Goal: Task Accomplishment & Management: Complete application form

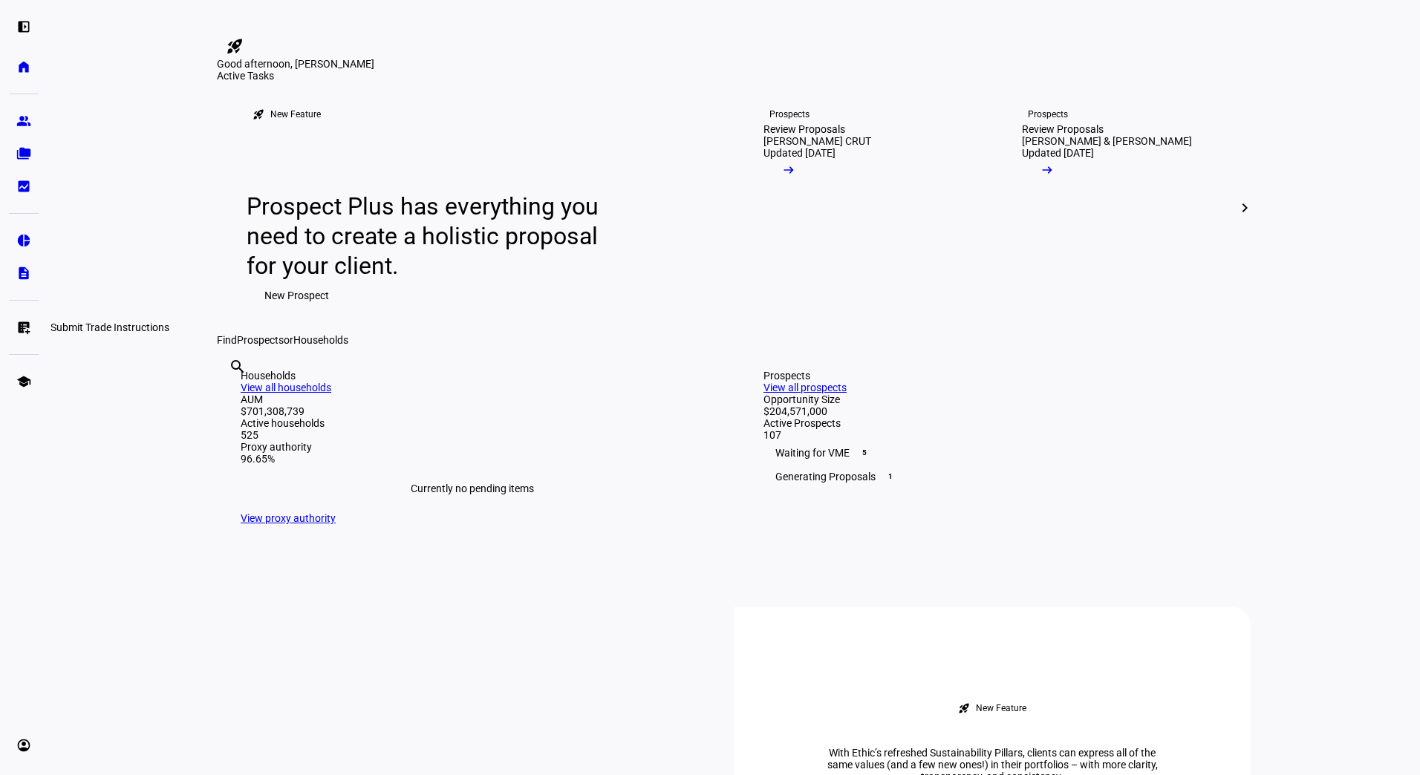
click at [23, 330] on eth-mat-symbol "list_alt_add" at bounding box center [23, 327] width 15 height 15
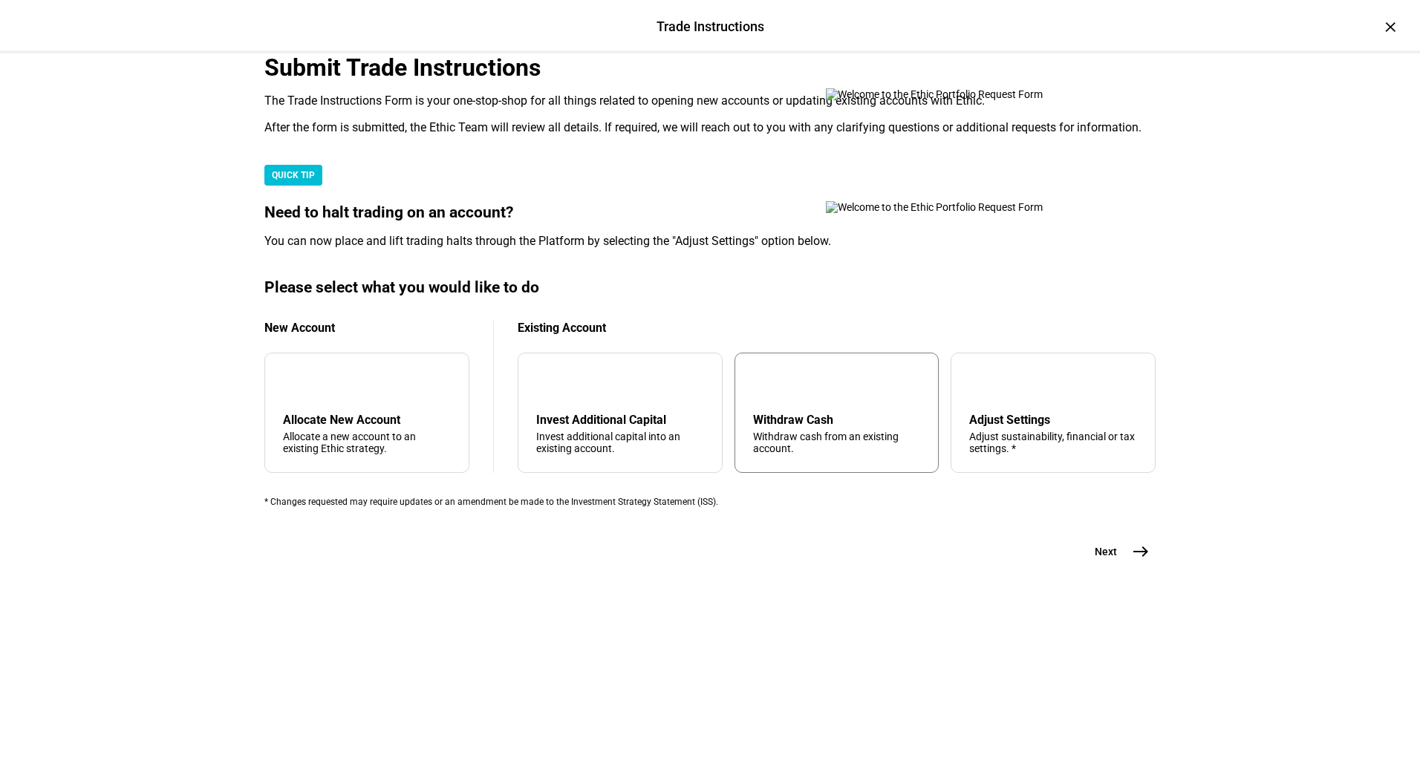
click at [838, 473] on div "arrow_upward Withdraw Cash Withdraw cash from an existing account." at bounding box center [837, 413] width 205 height 120
click at [1140, 561] on mat-icon "east" at bounding box center [1141, 552] width 18 height 18
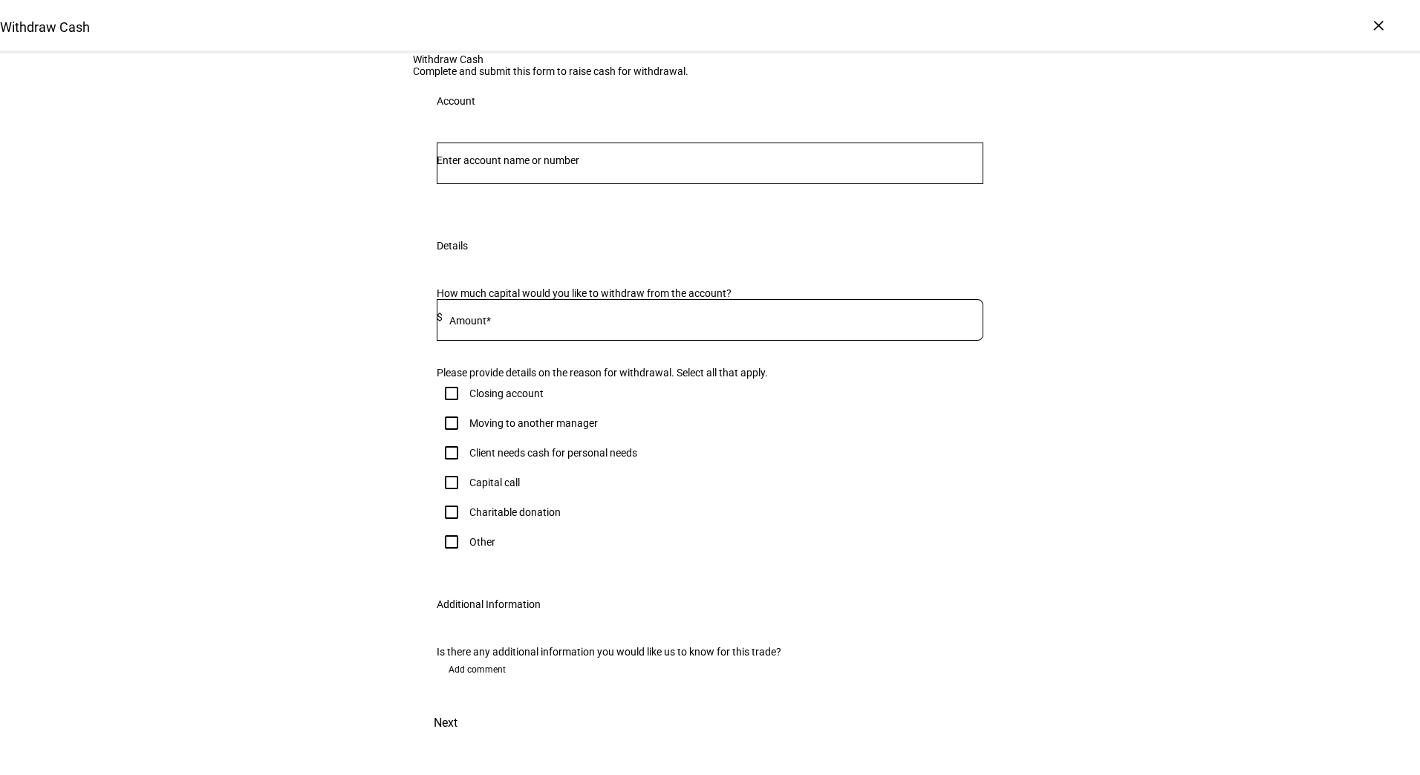
click at [741, 184] on div at bounding box center [710, 164] width 547 height 42
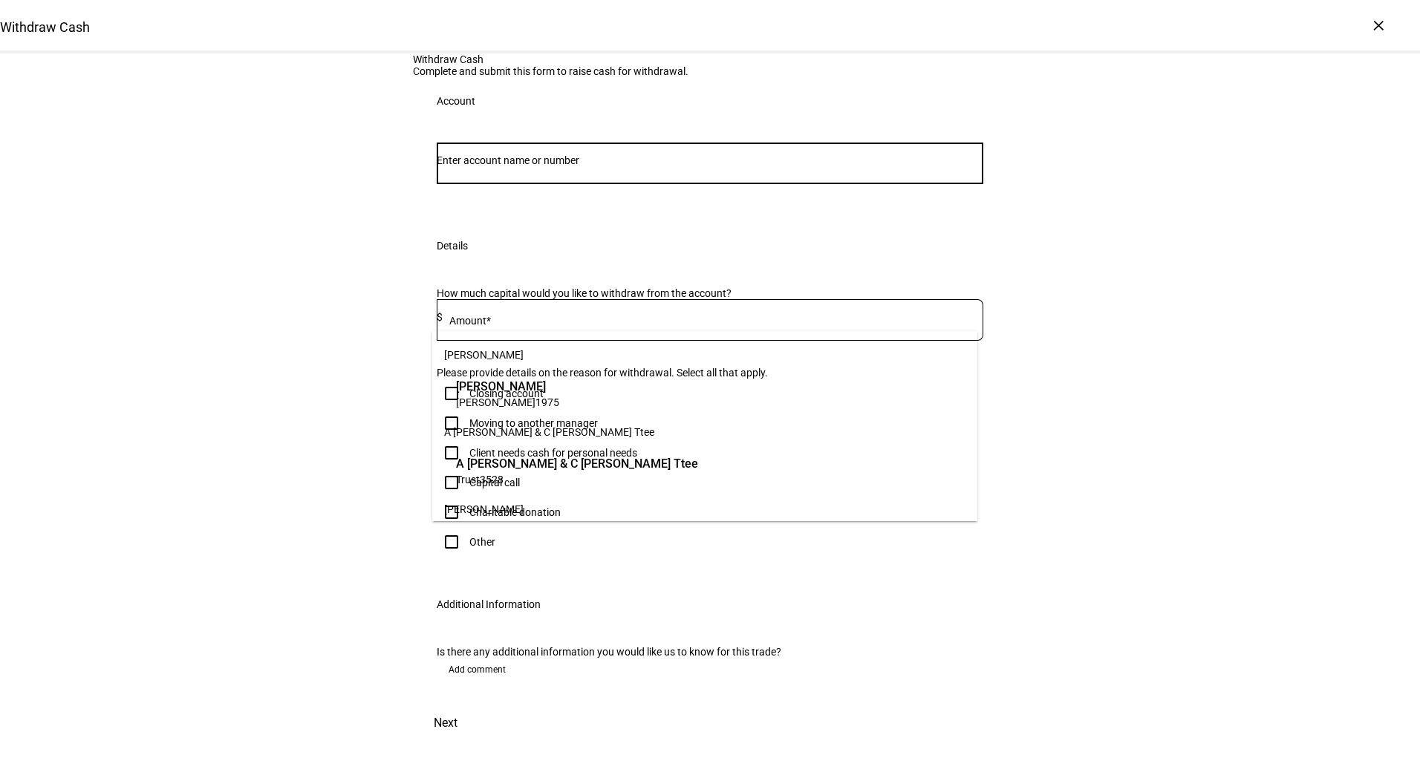
click at [731, 166] on input "Number" at bounding box center [710, 160] width 547 height 12
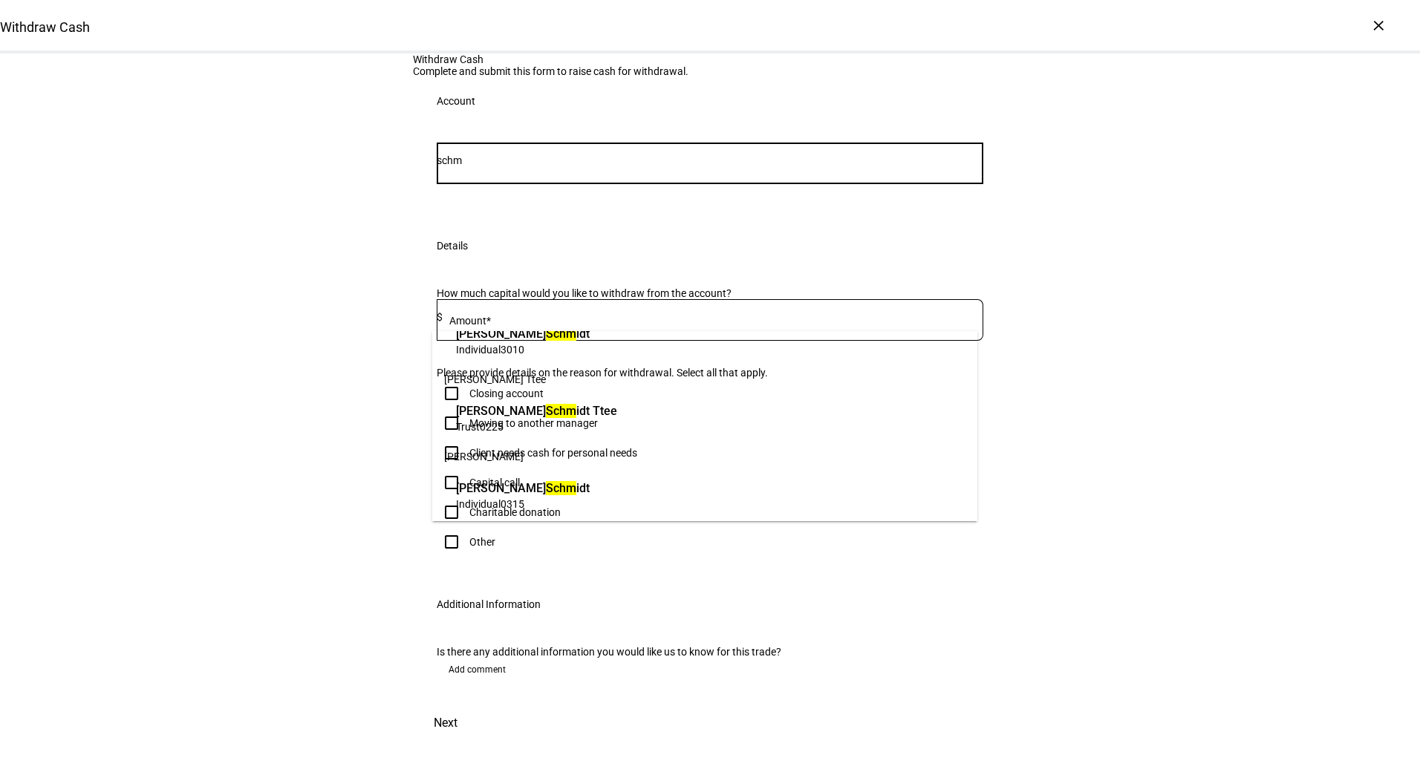
scroll to position [53, 0]
type input "schm"
click at [590, 496] on span "Individual 0315" at bounding box center [523, 503] width 134 height 14
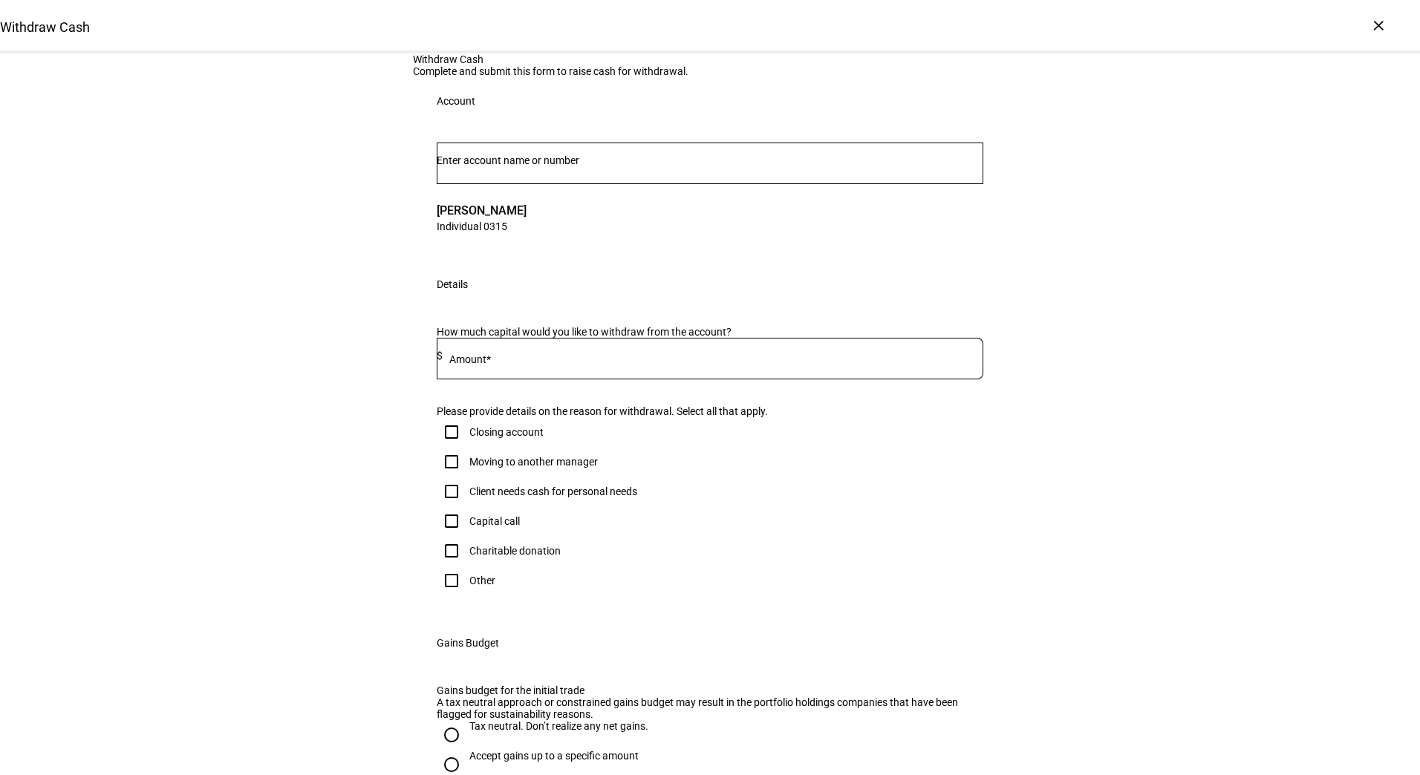
click at [566, 166] on input "Number" at bounding box center [710, 160] width 547 height 12
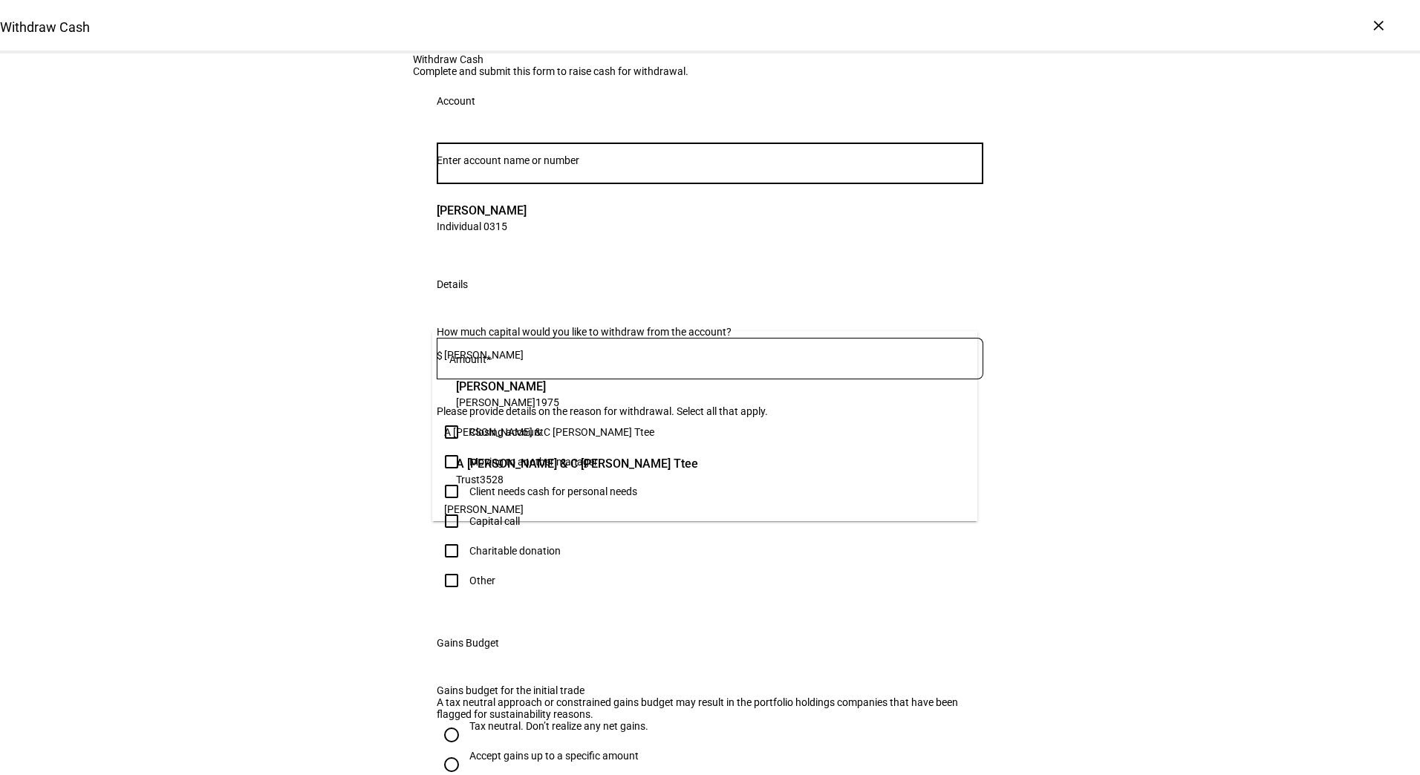
click at [566, 166] on input "Number" at bounding box center [710, 160] width 547 height 12
click at [477, 365] on mat-label "Amount*" at bounding box center [470, 360] width 42 height 12
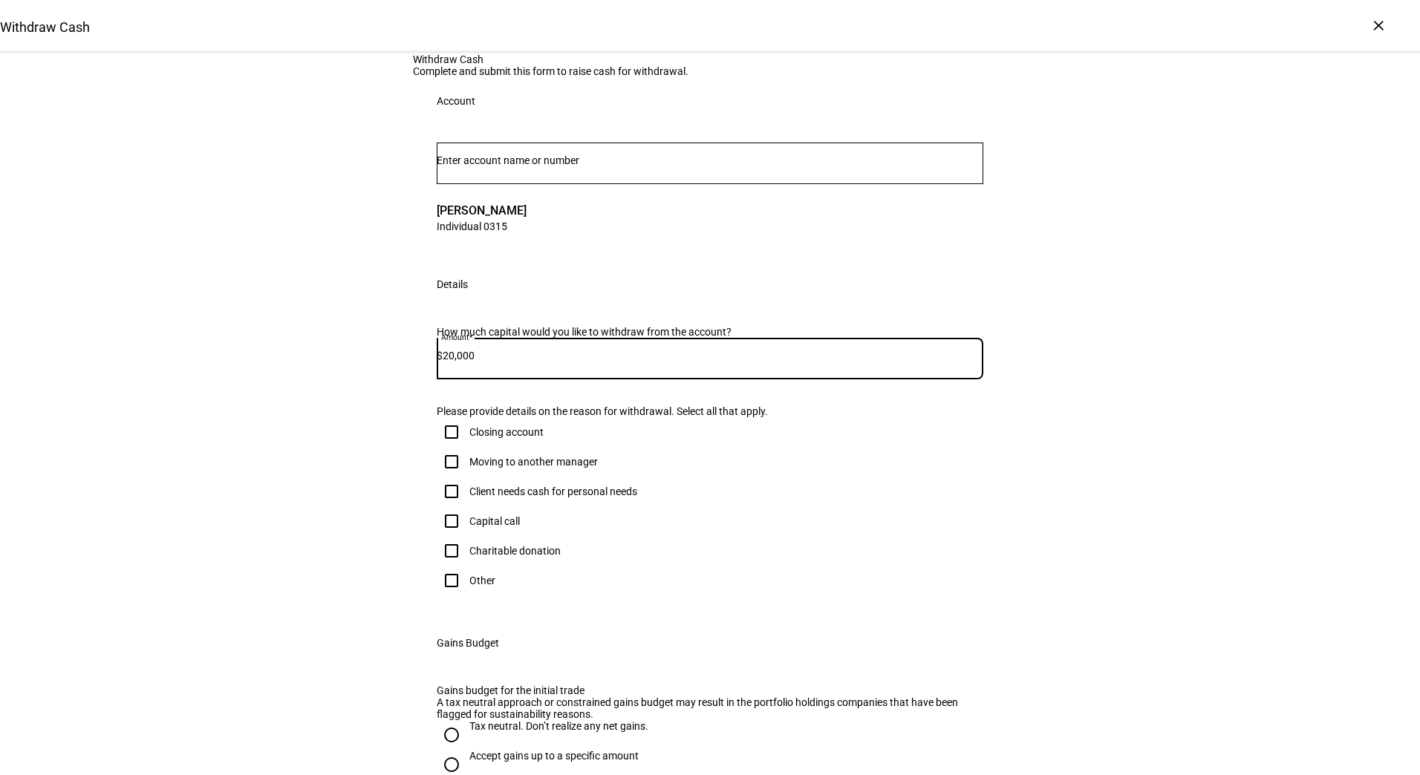
type input "20,000"
click at [463, 510] on div at bounding box center [452, 492] width 36 height 36
checkbox input "true"
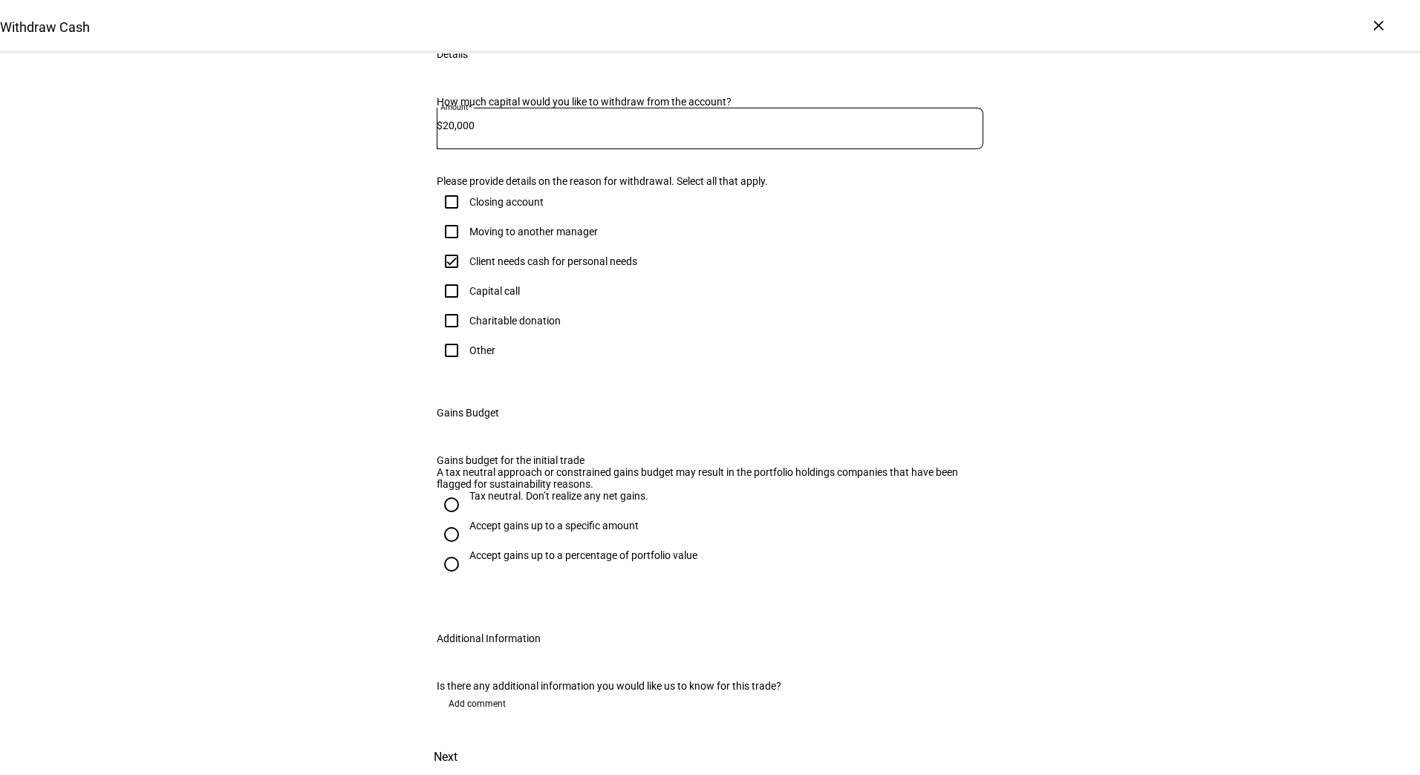
scroll to position [312, 0]
click at [461, 553] on div at bounding box center [452, 535] width 36 height 36
radio input "true"
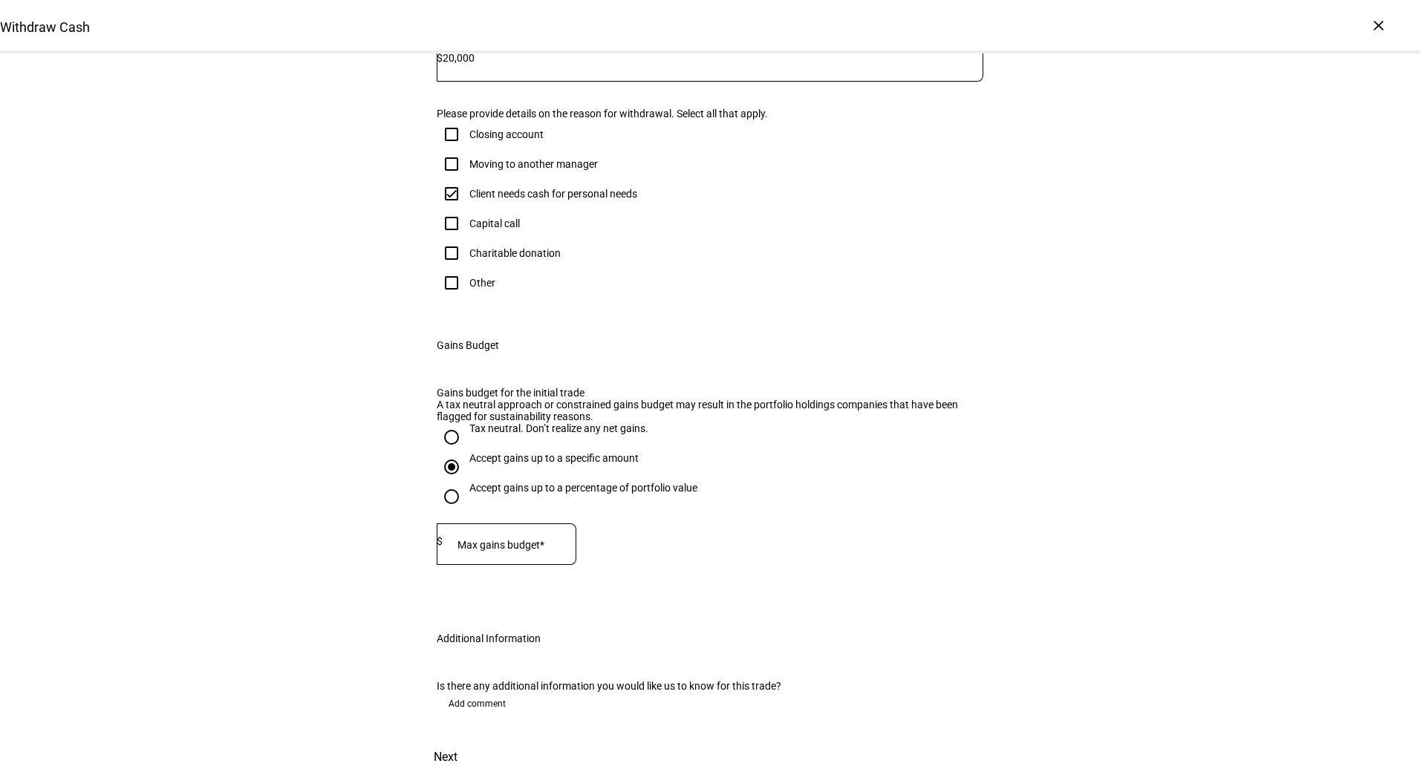
scroll to position [374, 0]
click at [564, 565] on div at bounding box center [510, 545] width 134 height 42
type input "9,000"
click at [458, 740] on span "Next" at bounding box center [446, 758] width 24 height 36
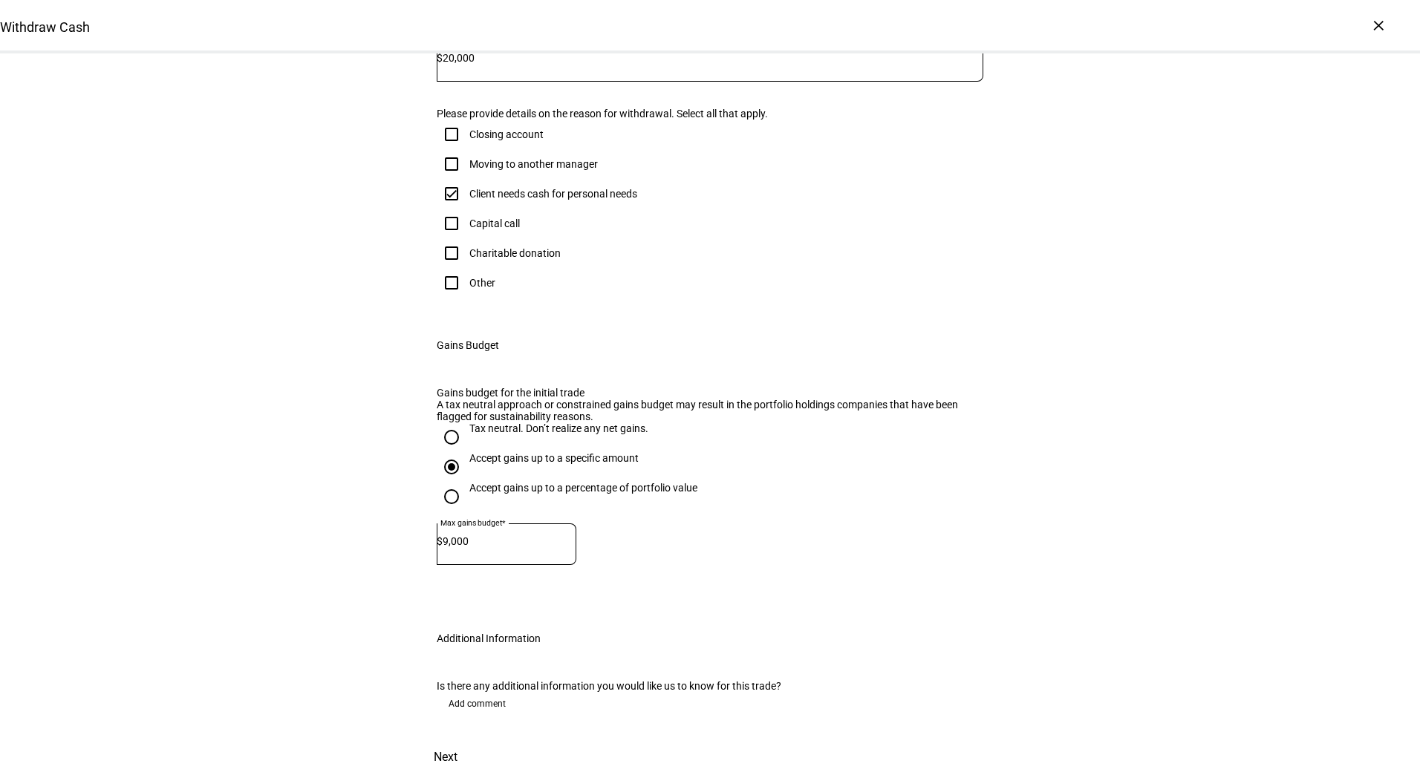
scroll to position [0, 0]
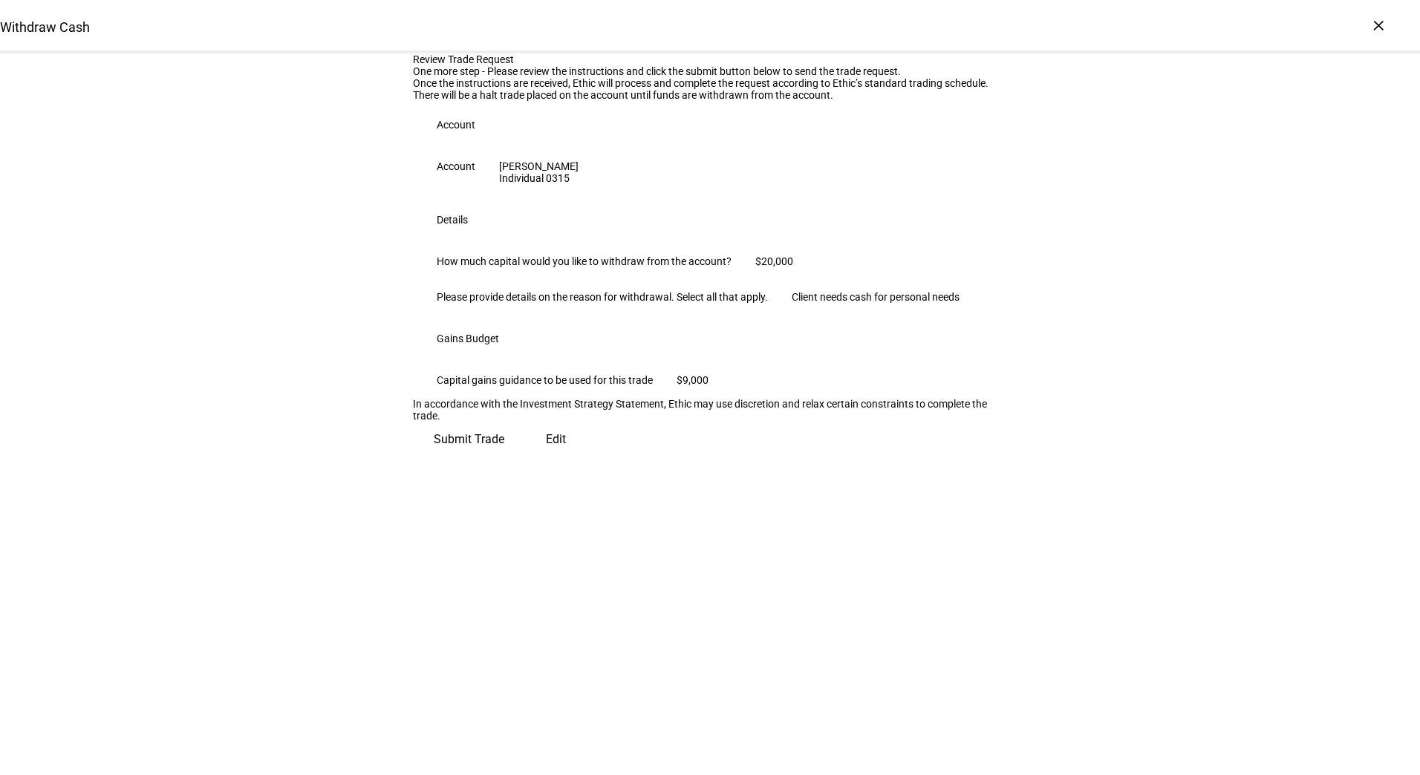
click at [504, 458] on span "Submit Trade" at bounding box center [469, 440] width 71 height 36
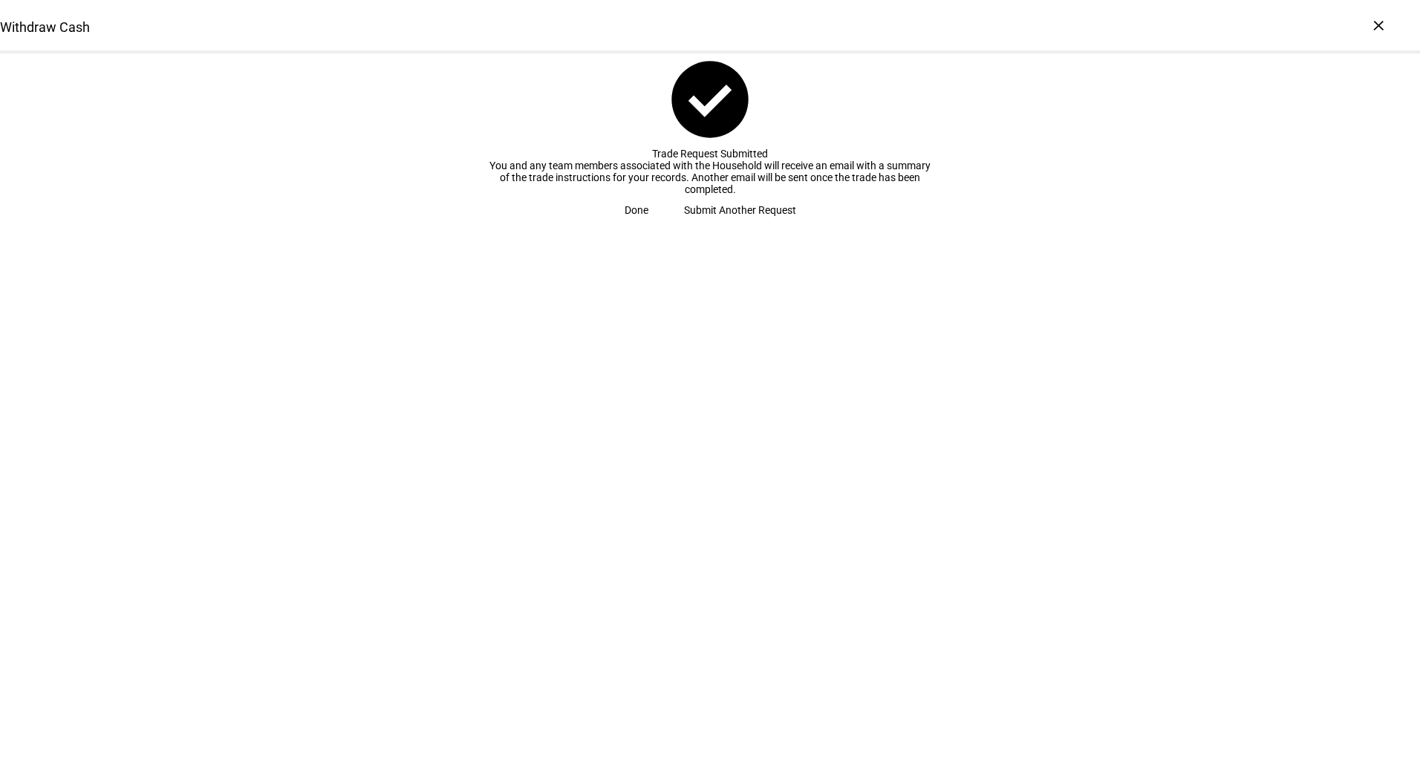
click at [724, 225] on span "Submit Another Request" at bounding box center [740, 210] width 112 height 30
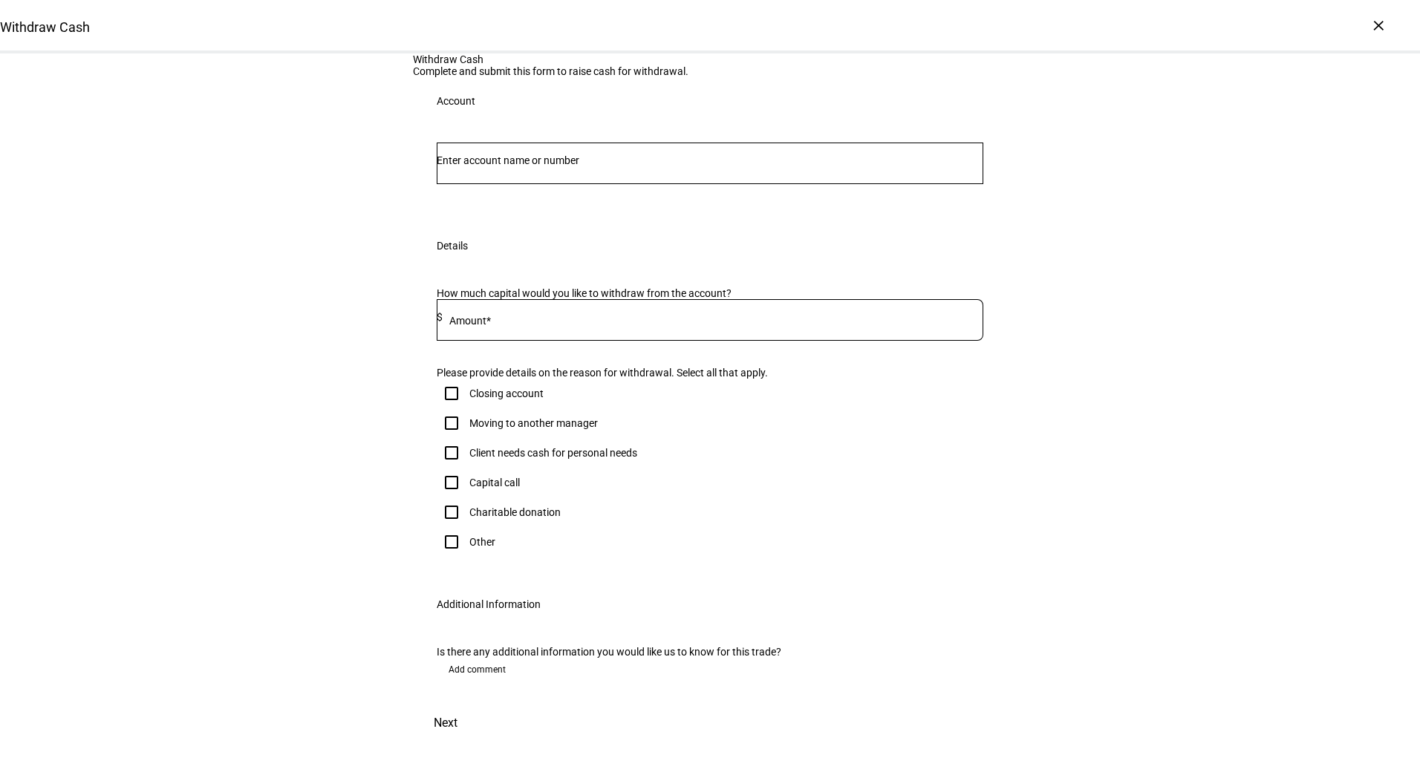
click at [656, 166] on input "Number" at bounding box center [710, 160] width 547 height 12
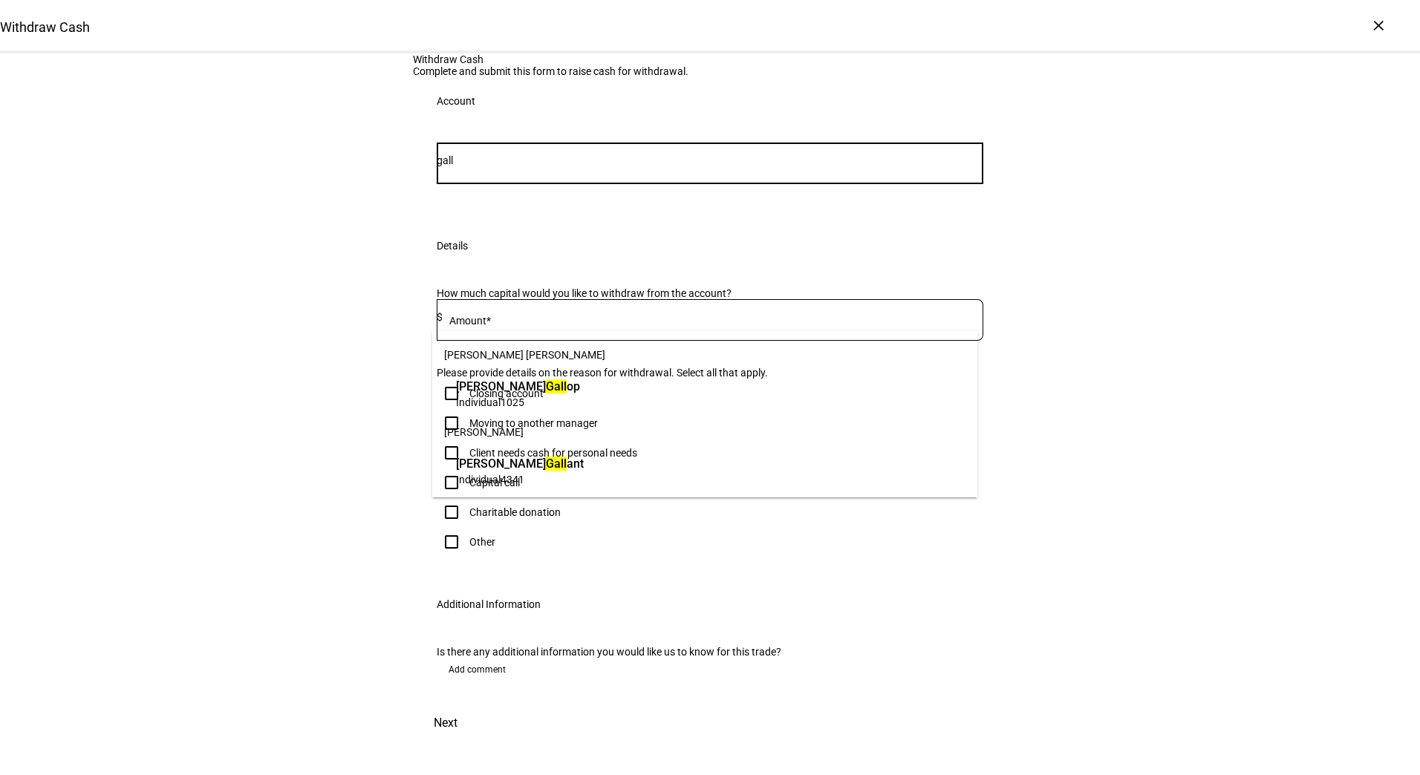
type input "gall"
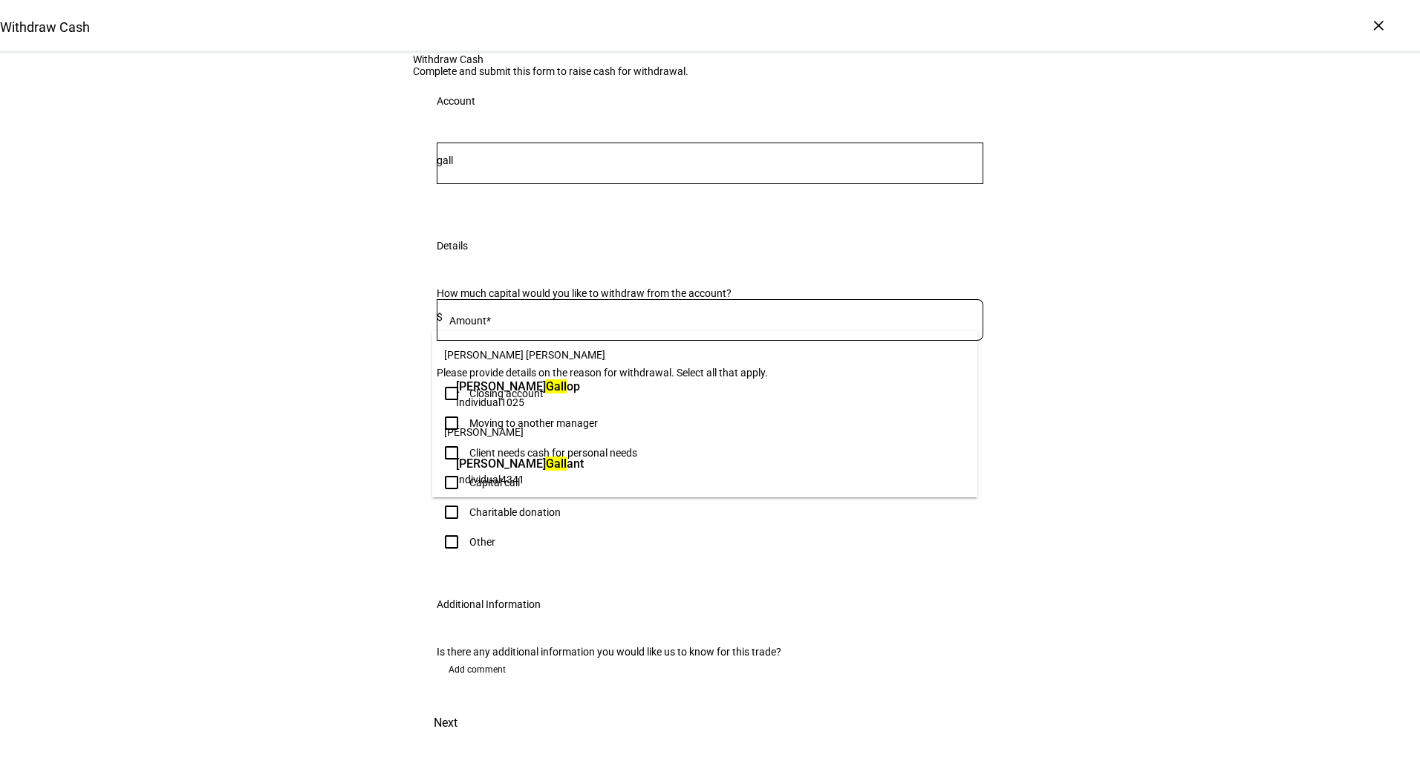
click at [584, 462] on span "[PERSON_NAME] ant" at bounding box center [520, 463] width 128 height 17
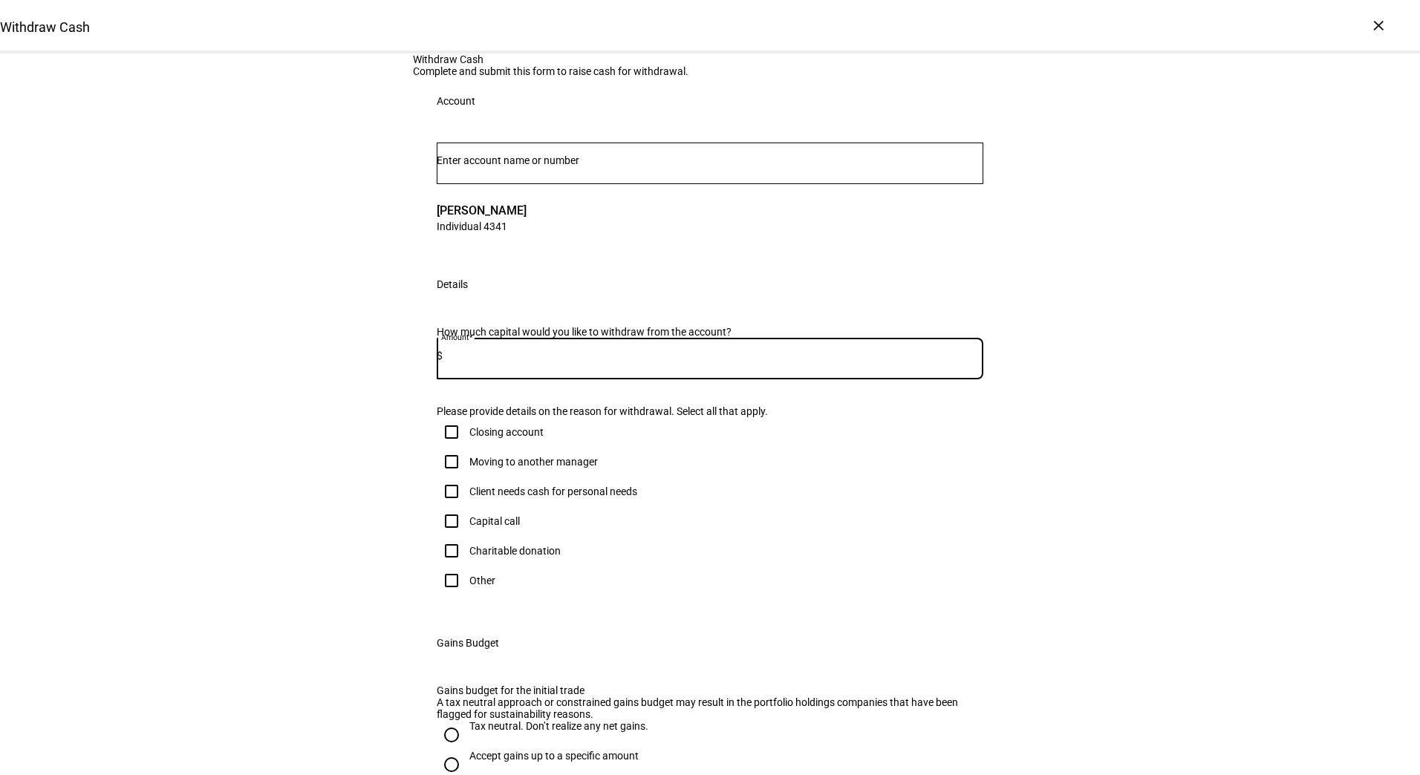
click at [802, 362] on input at bounding box center [713, 356] width 541 height 12
type input "15,000"
click at [589, 498] on div "Client needs cash for personal needs" at bounding box center [553, 492] width 168 height 12
click at [466, 507] on input "Client needs cash for personal needs" at bounding box center [452, 492] width 30 height 30
checkbox input "true"
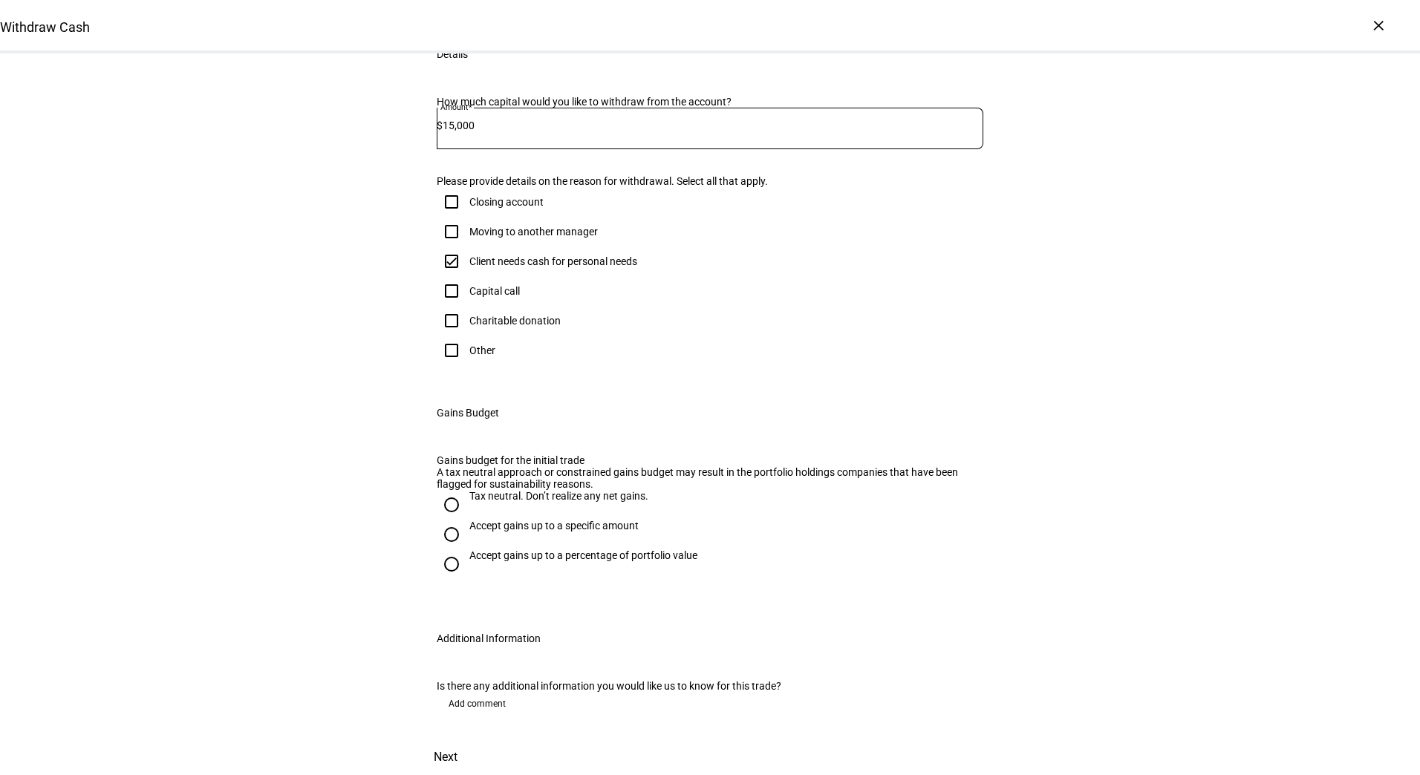
scroll to position [391, 0]
click at [614, 532] on div "Accept gains up to a specific amount" at bounding box center [553, 526] width 169 height 12
click at [466, 550] on input "Accept gains up to a specific amount" at bounding box center [452, 535] width 30 height 30
radio input "true"
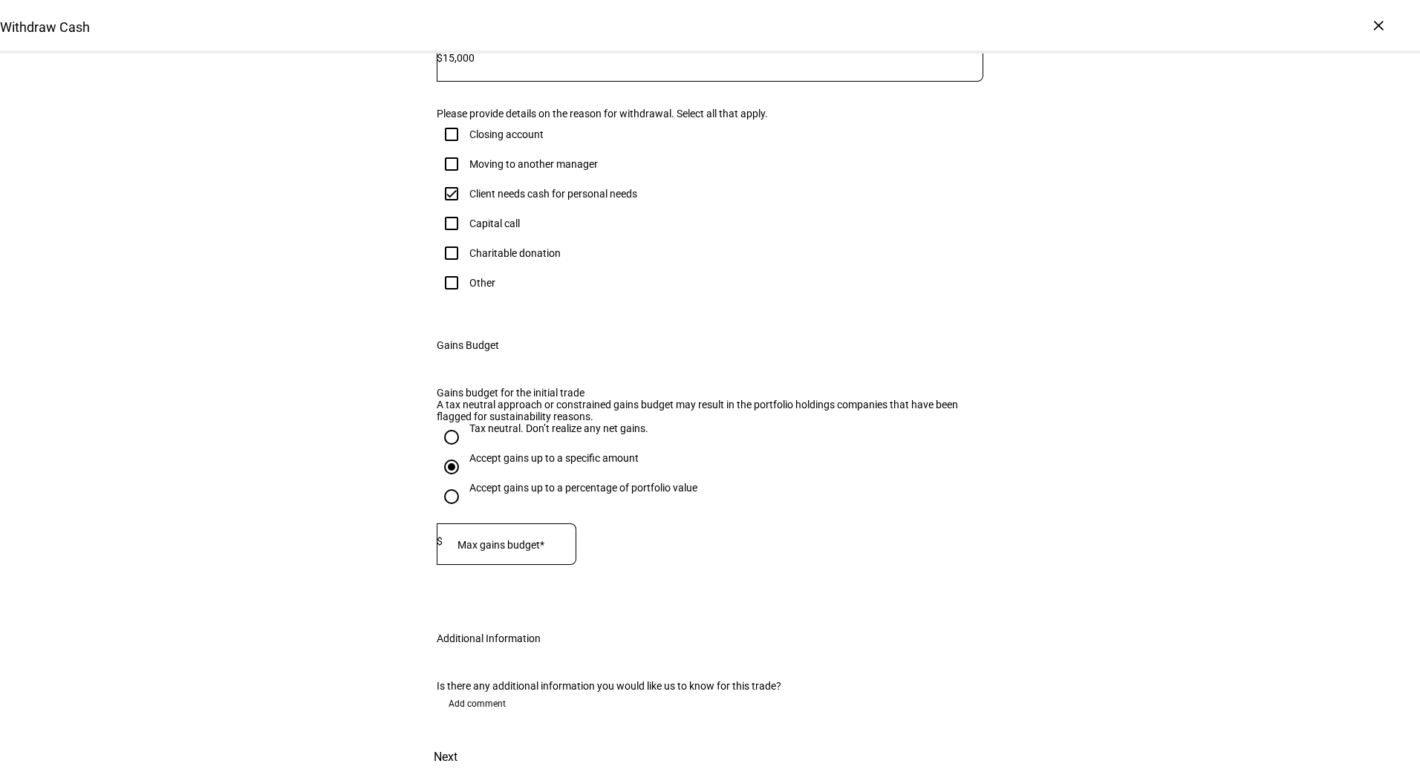
click at [562, 547] on input at bounding box center [510, 542] width 134 height 12
type input "6,000"
click at [458, 740] on span "Next" at bounding box center [446, 758] width 24 height 36
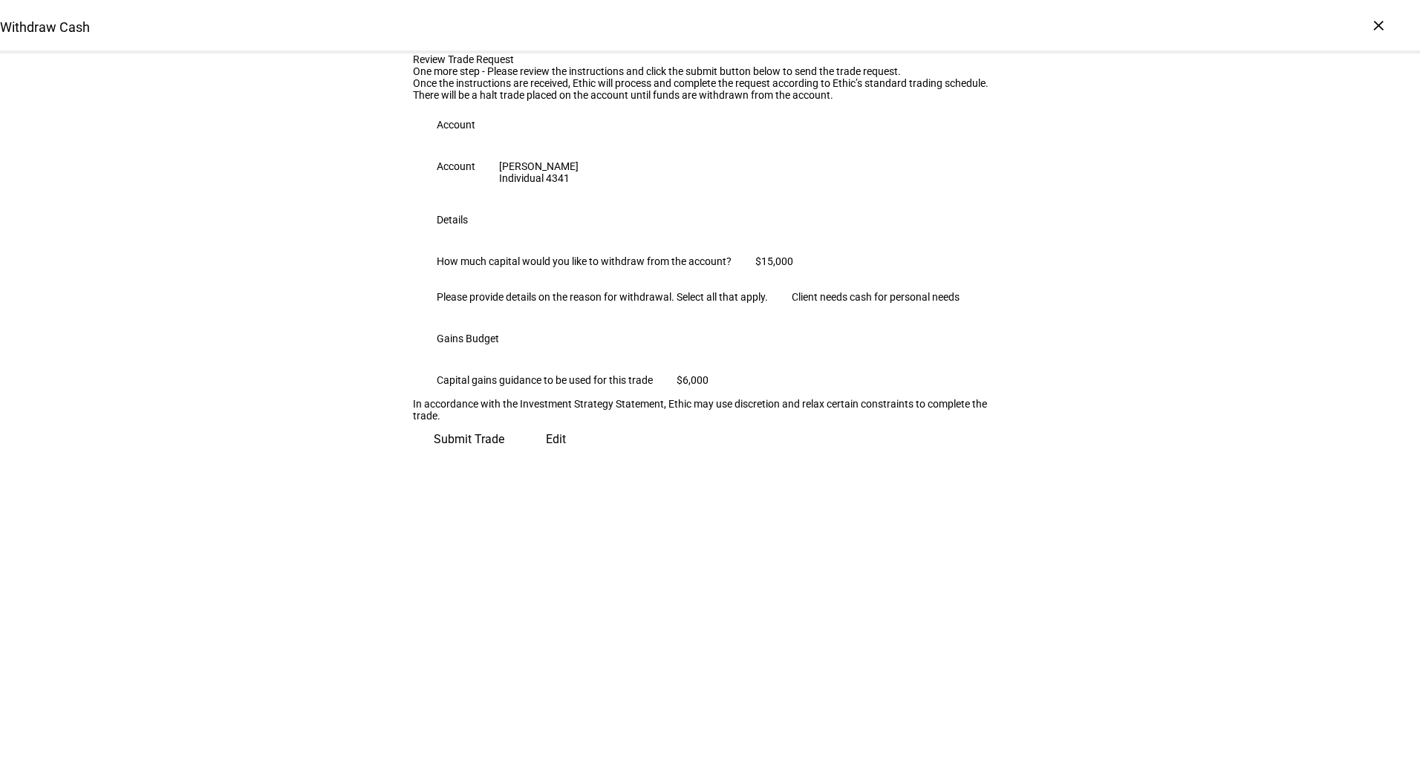
click at [504, 458] on span "Submit Trade" at bounding box center [469, 440] width 71 height 36
